Goal: Navigation & Orientation: Find specific page/section

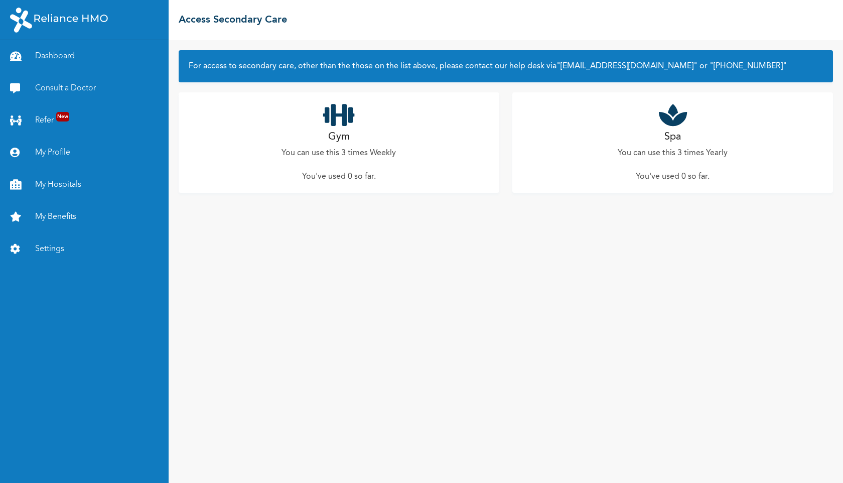
click at [51, 57] on link "Dashboard" at bounding box center [84, 56] width 169 height 32
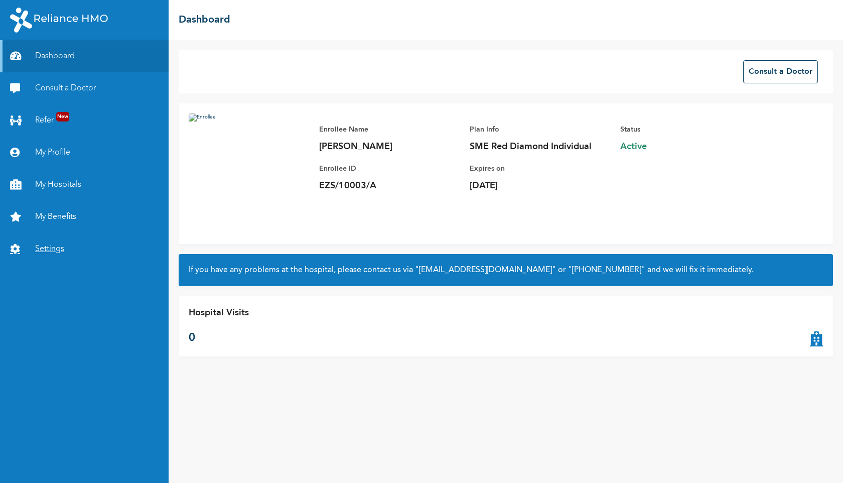
click at [59, 249] on link "Settings" at bounding box center [84, 249] width 169 height 32
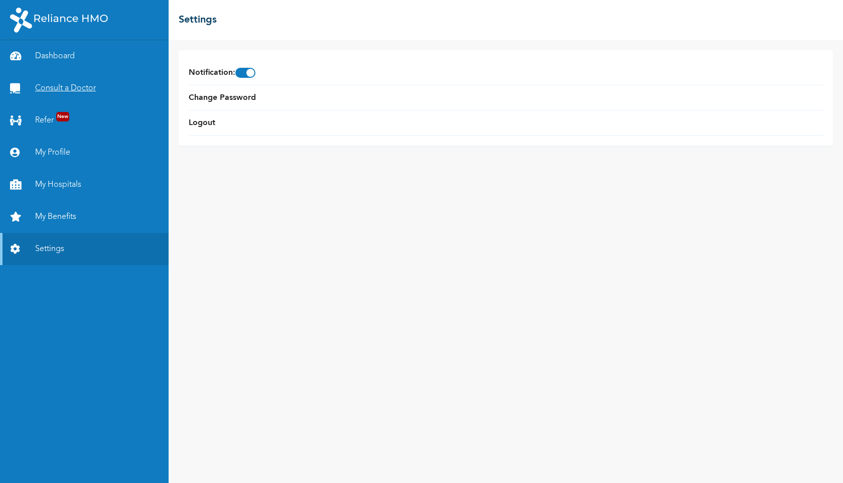
click at [68, 87] on link "Consult a Doctor" at bounding box center [84, 88] width 169 height 32
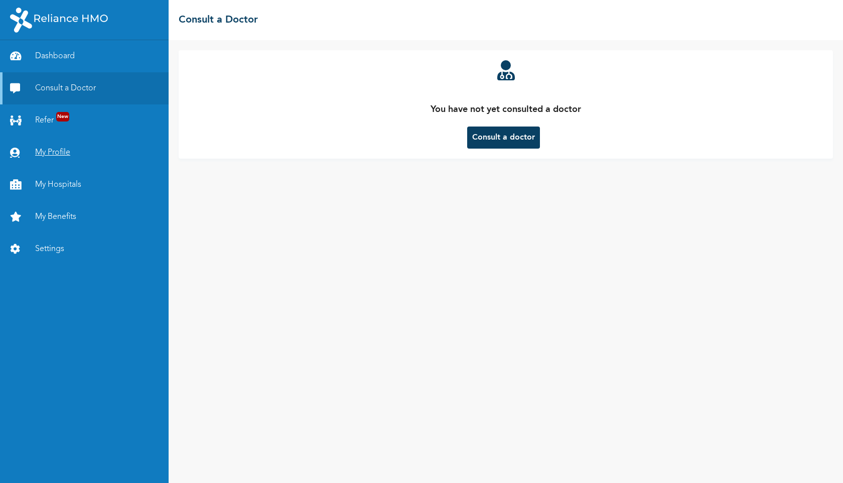
click at [64, 154] on link "My Profile" at bounding box center [84, 152] width 169 height 32
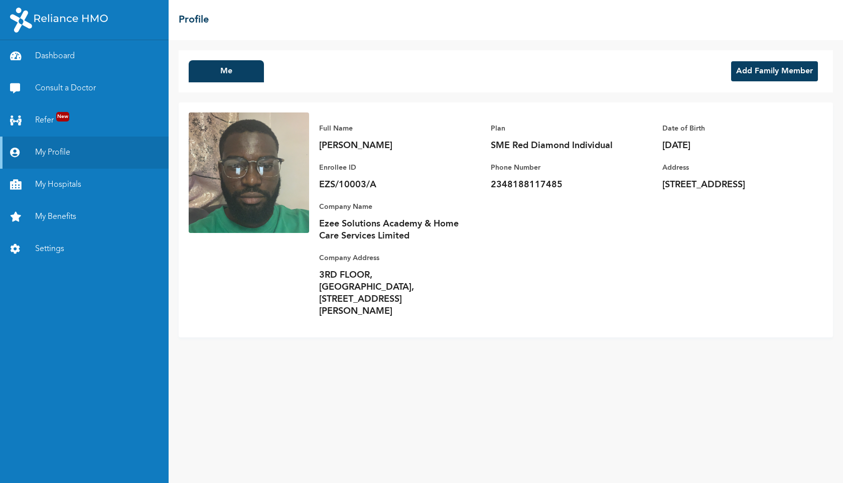
click at [764, 70] on button "Add Family Member" at bounding box center [774, 71] width 87 height 20
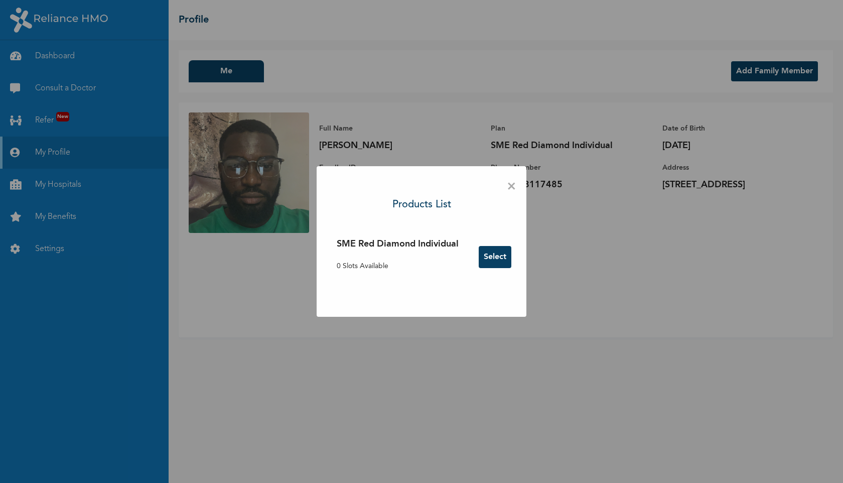
click at [515, 188] on span "×" at bounding box center [512, 186] width 10 height 21
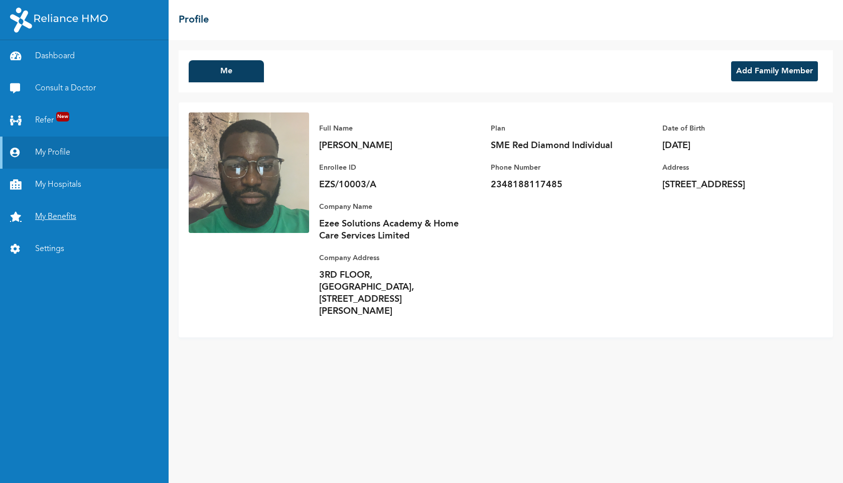
click at [64, 220] on link "My Benefits" at bounding box center [84, 217] width 169 height 32
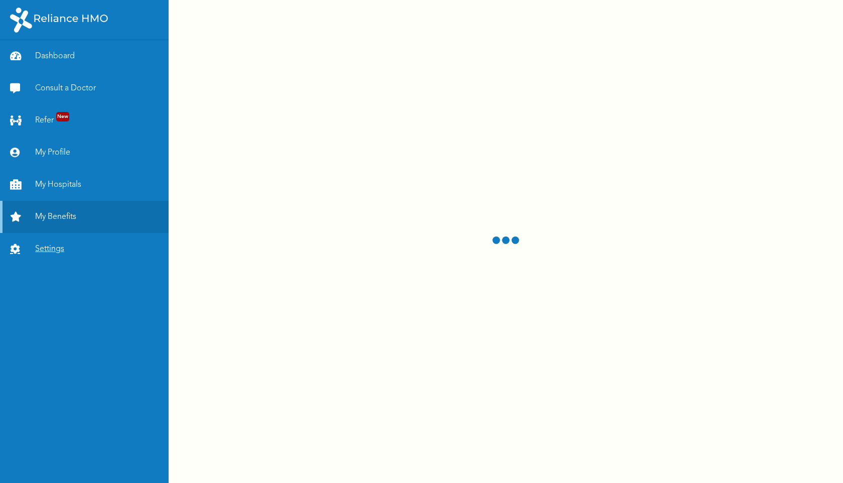
click at [52, 250] on link "Settings" at bounding box center [84, 249] width 169 height 32
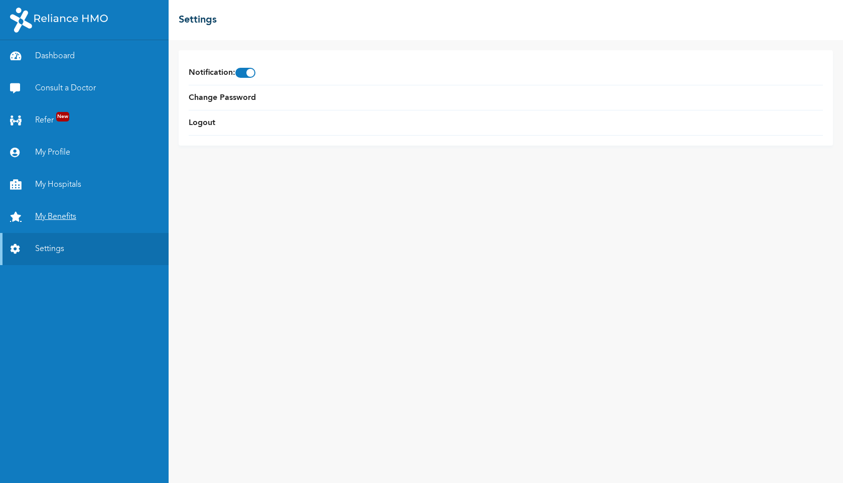
click at [68, 219] on link "My Benefits" at bounding box center [84, 217] width 169 height 32
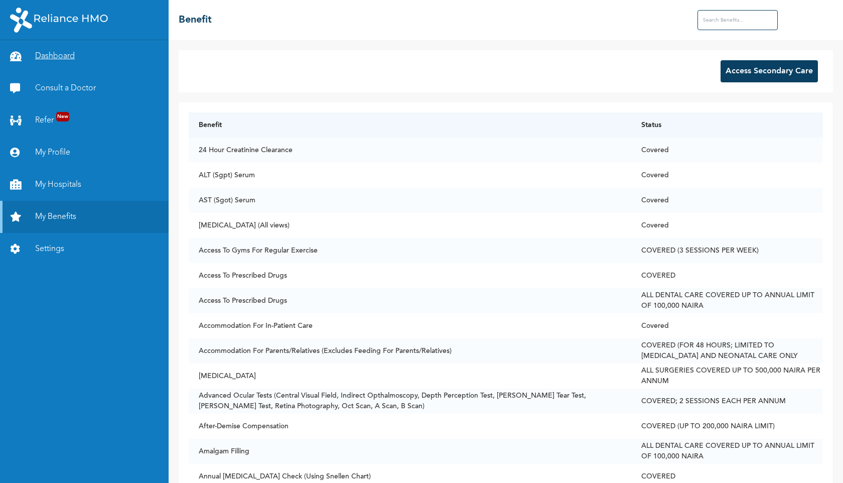
click at [50, 57] on link "Dashboard" at bounding box center [84, 56] width 169 height 32
